Goal: Task Accomplishment & Management: Complete application form

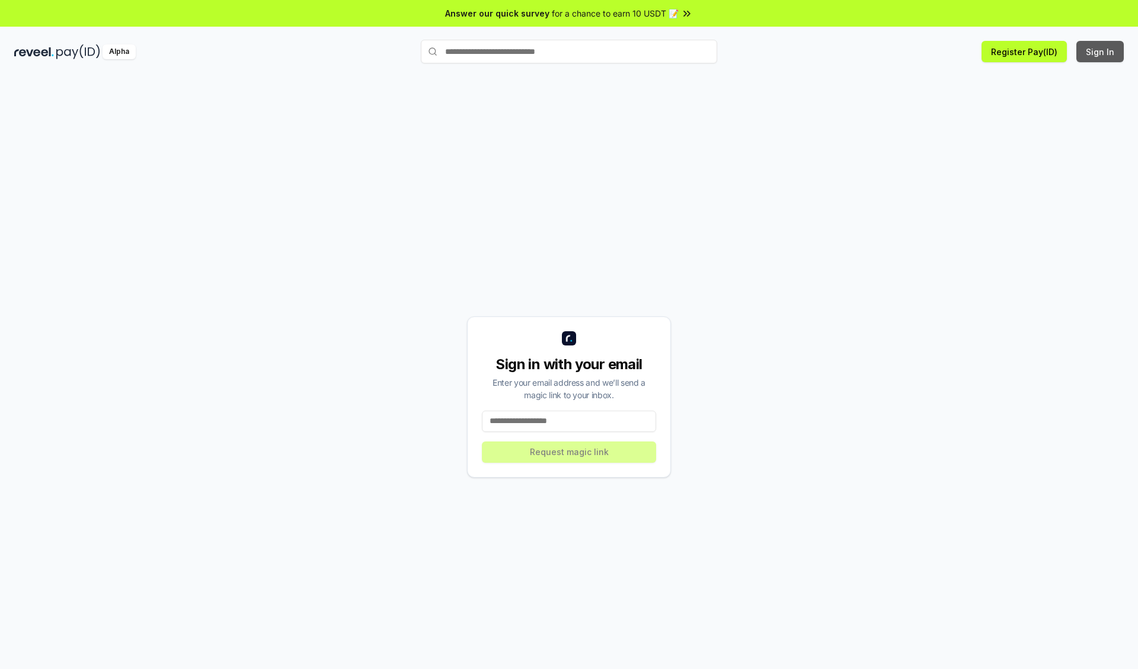
click at [1101, 52] on button "Sign In" at bounding box center [1099, 51] width 47 height 21
type input "**********"
click at [569, 452] on button "Request magic link" at bounding box center [569, 452] width 174 height 21
